Goal: Information Seeking & Learning: Learn about a topic

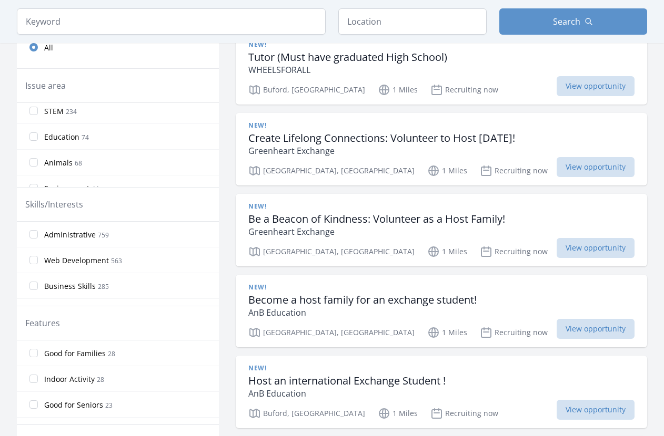
scroll to position [57, 0]
click at [33, 161] on input "Animals 68" at bounding box center [33, 162] width 8 height 8
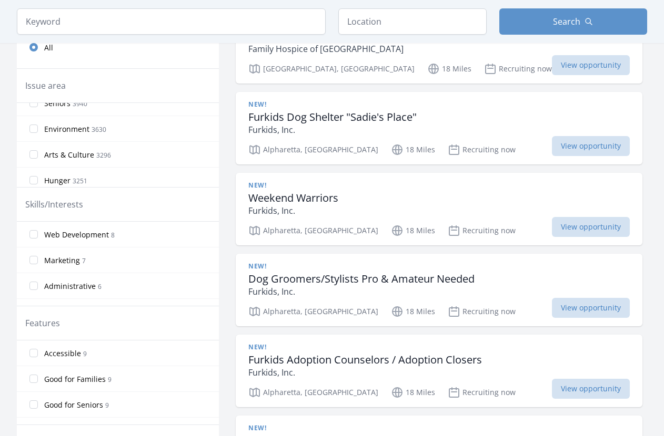
scroll to position [200, 0]
click at [35, 119] on input "Environment 3630" at bounding box center [33, 121] width 8 height 8
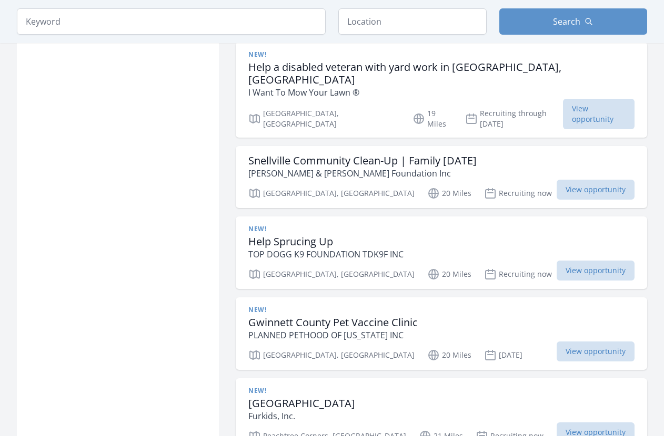
scroll to position [1212, 0]
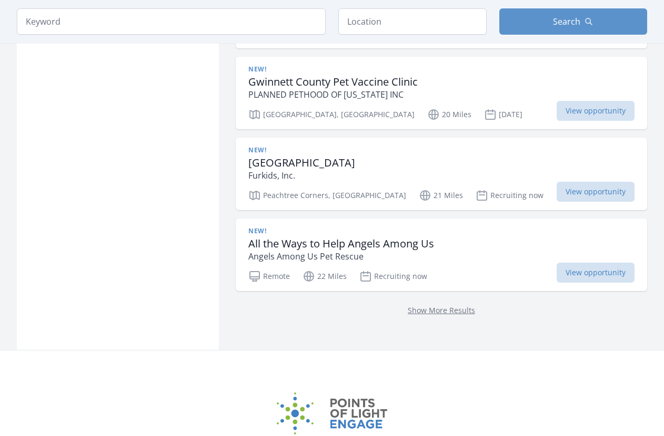
scroll to position [1450, 0]
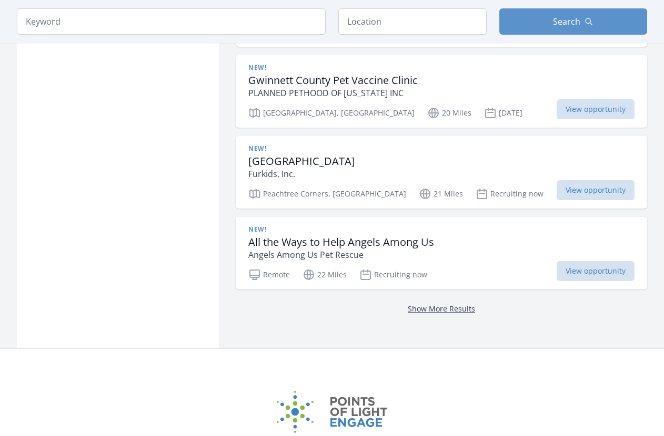
click at [432, 304] on link "Show More Results" at bounding box center [441, 309] width 67 height 10
click at [444, 304] on link "Show More Results" at bounding box center [441, 309] width 67 height 10
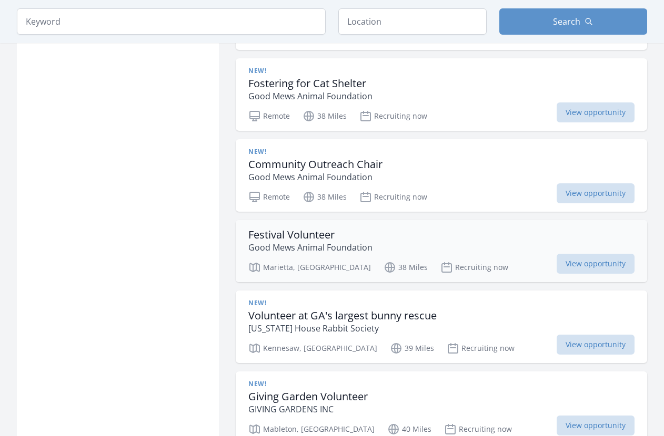
scroll to position [2347, 0]
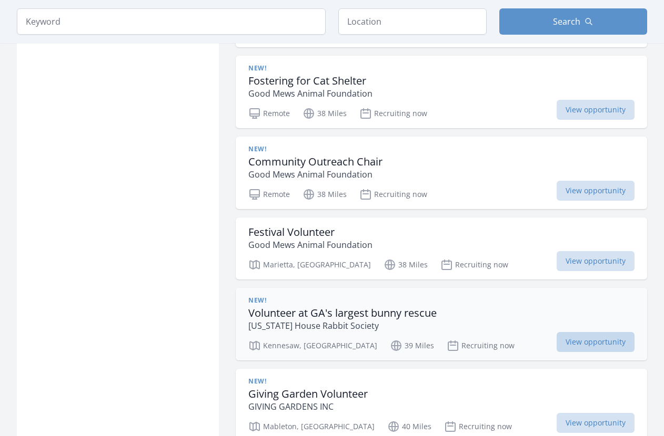
click at [585, 332] on span "View opportunity" at bounding box center [595, 342] width 78 height 20
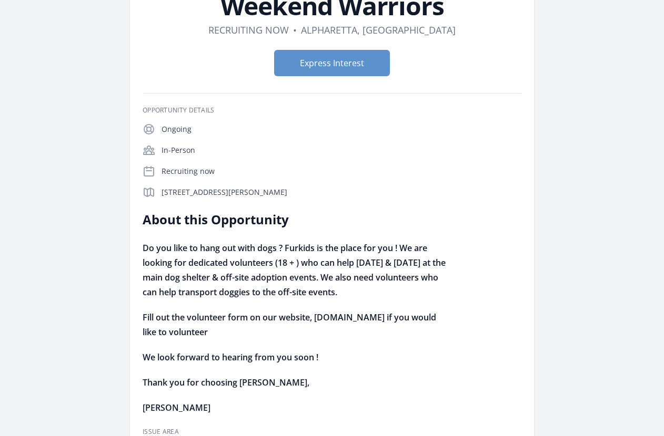
scroll to position [127, 0]
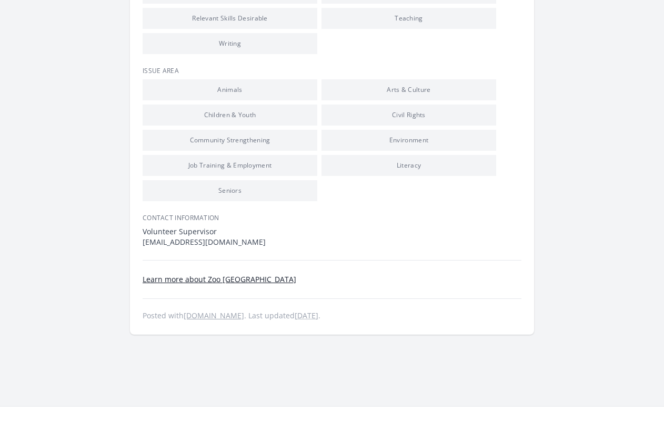
scroll to position [1038, 0]
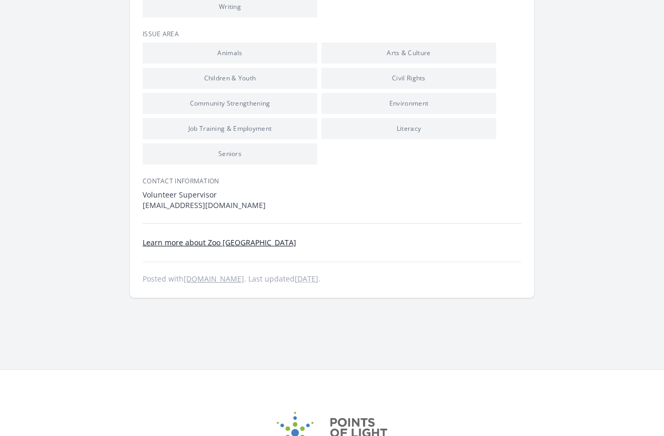
click at [208, 238] on link "Learn more about Zoo Atlanta" at bounding box center [220, 243] width 154 height 10
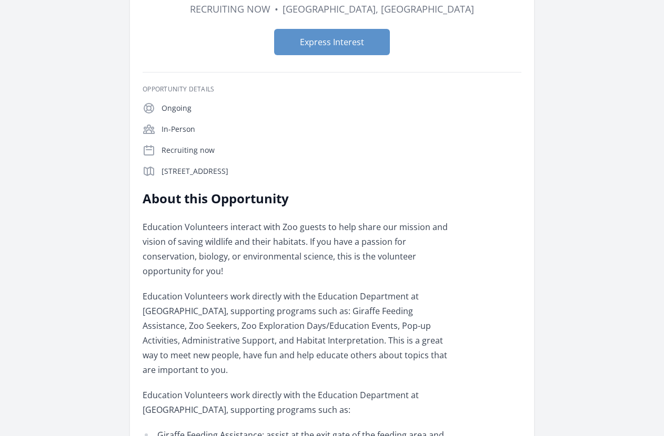
scroll to position [147, 0]
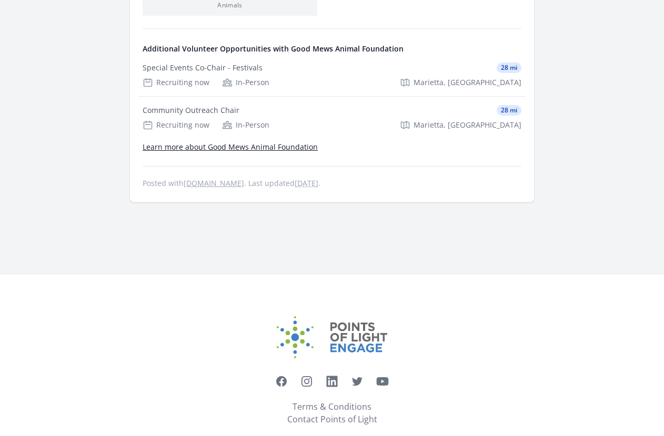
scroll to position [736, 0]
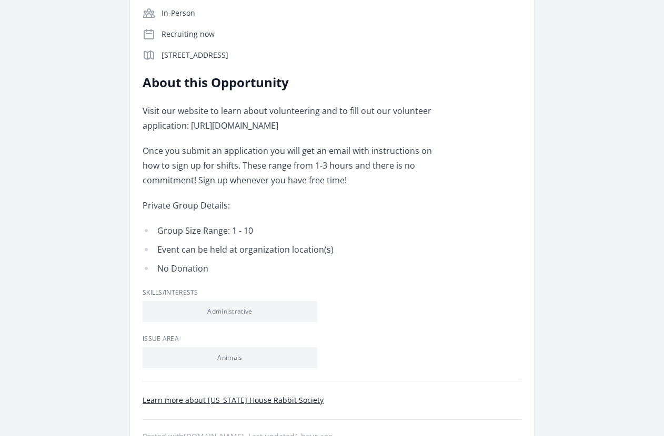
scroll to position [190, 0]
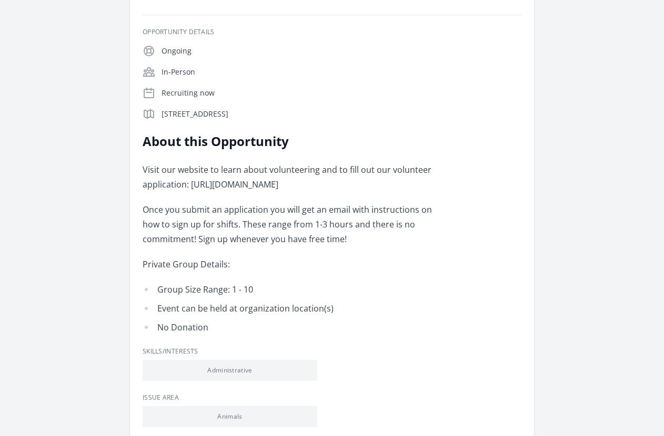
drag, startPoint x: 362, startPoint y: 182, endPoint x: 188, endPoint y: 185, distance: 174.1
click at [188, 185] on p "Visit our website to learn about volunteering and to fill out our volunteer app…" at bounding box center [297, 176] width 308 height 29
copy p "https://www.houserabbitga.com/volunteer"
